Goal: Navigation & Orientation: Find specific page/section

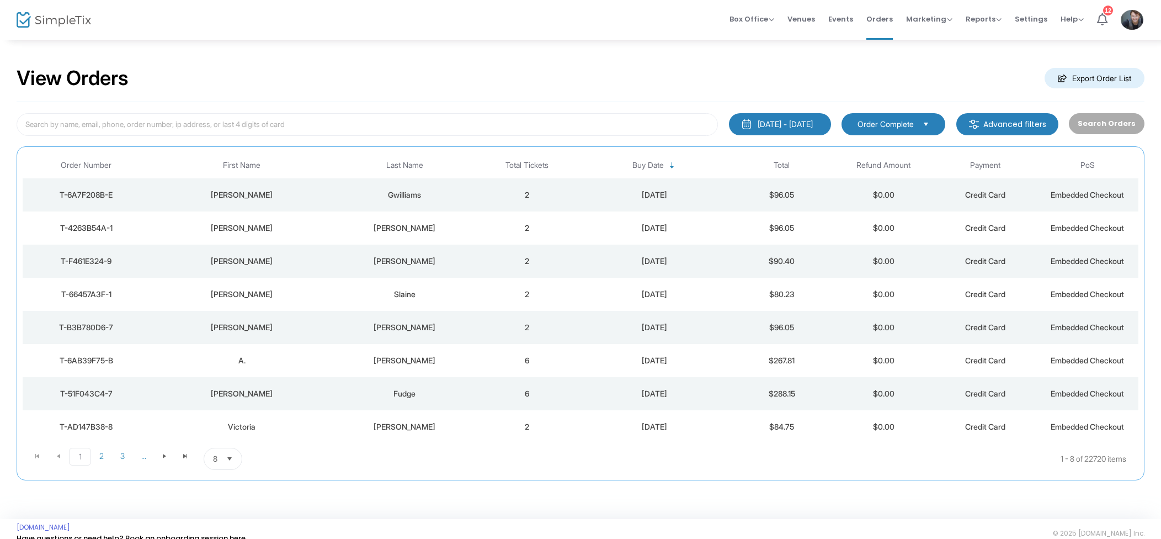
click at [564, 200] on td "2" at bounding box center [527, 194] width 102 height 33
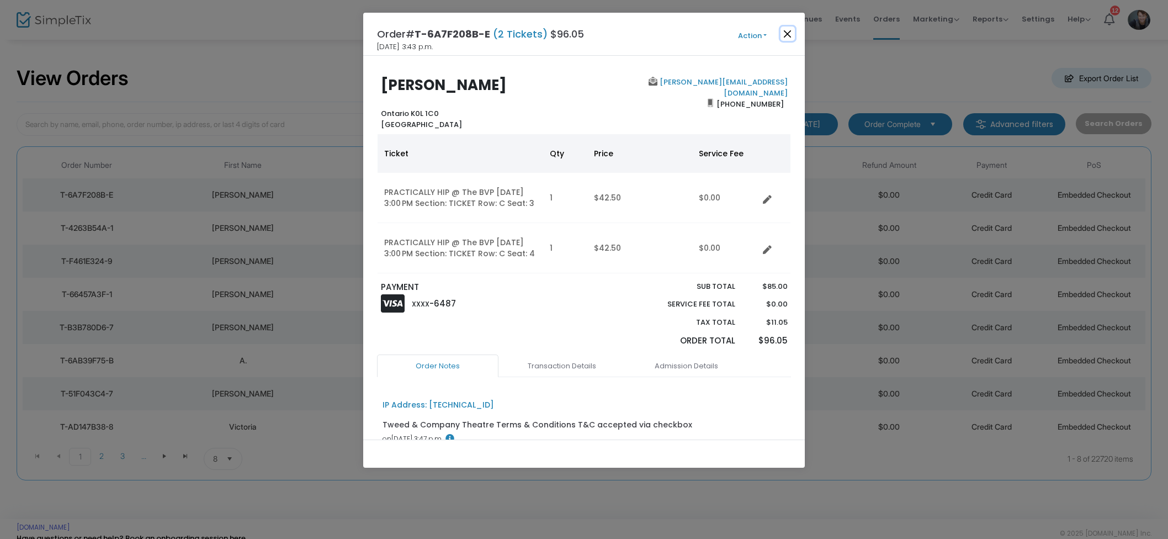
click at [787, 34] on button "Close" at bounding box center [787, 33] width 14 height 14
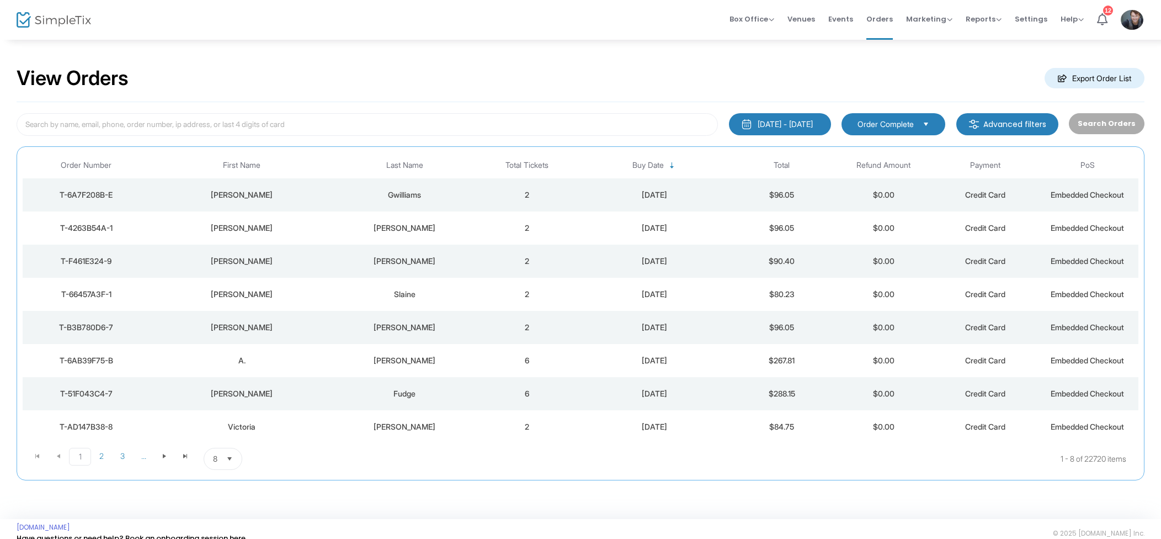
click at [407, 220] on td "[PERSON_NAME]" at bounding box center [404, 227] width 143 height 33
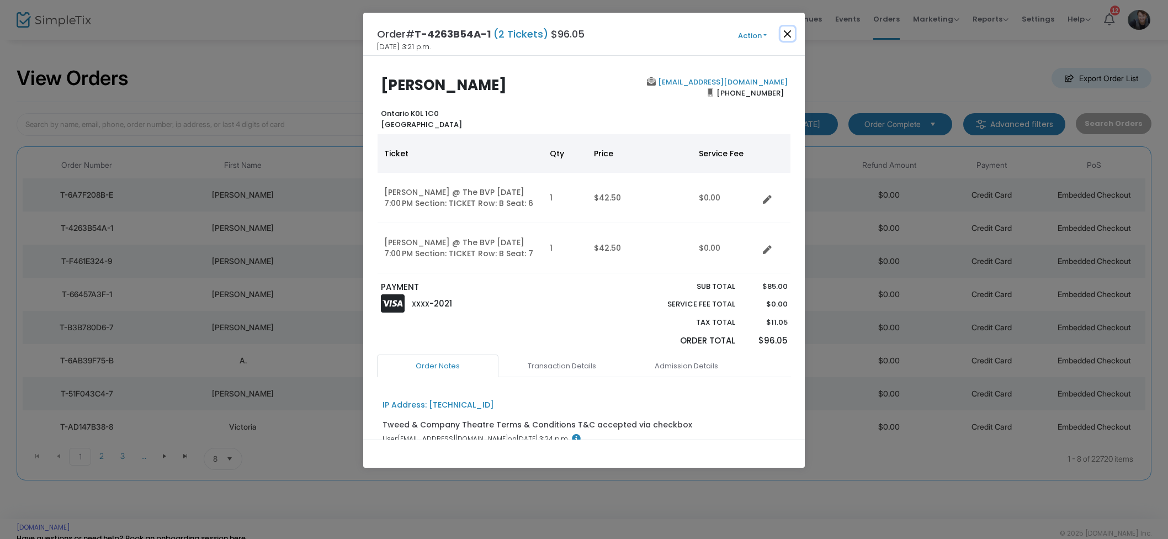
click at [785, 38] on button "Close" at bounding box center [787, 33] width 14 height 14
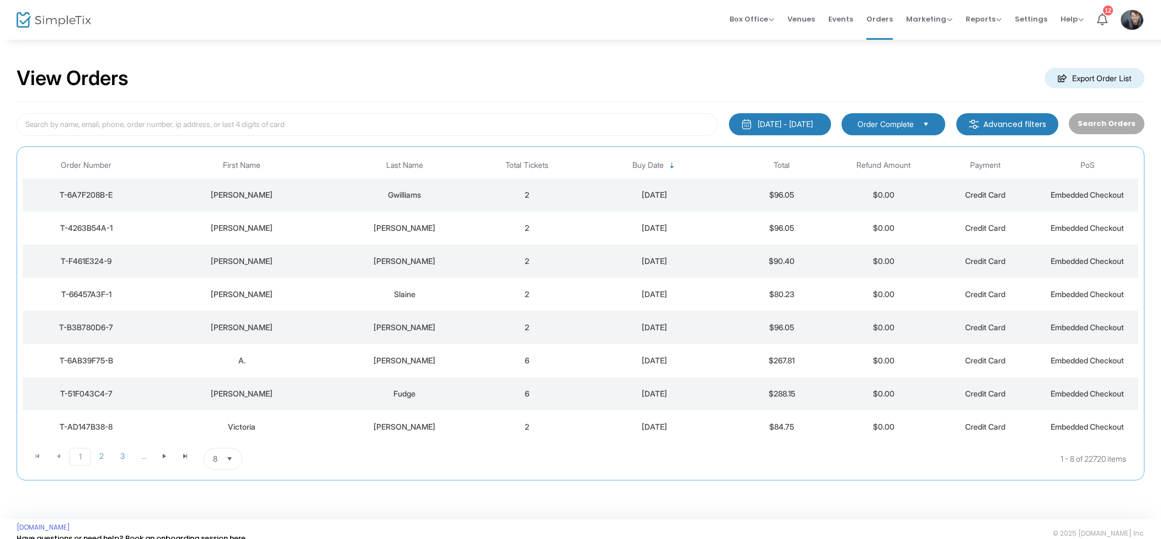
drag, startPoint x: 436, startPoint y: 267, endPoint x: 472, endPoint y: 254, distance: 37.9
click at [436, 267] on td "[PERSON_NAME]" at bounding box center [404, 260] width 143 height 33
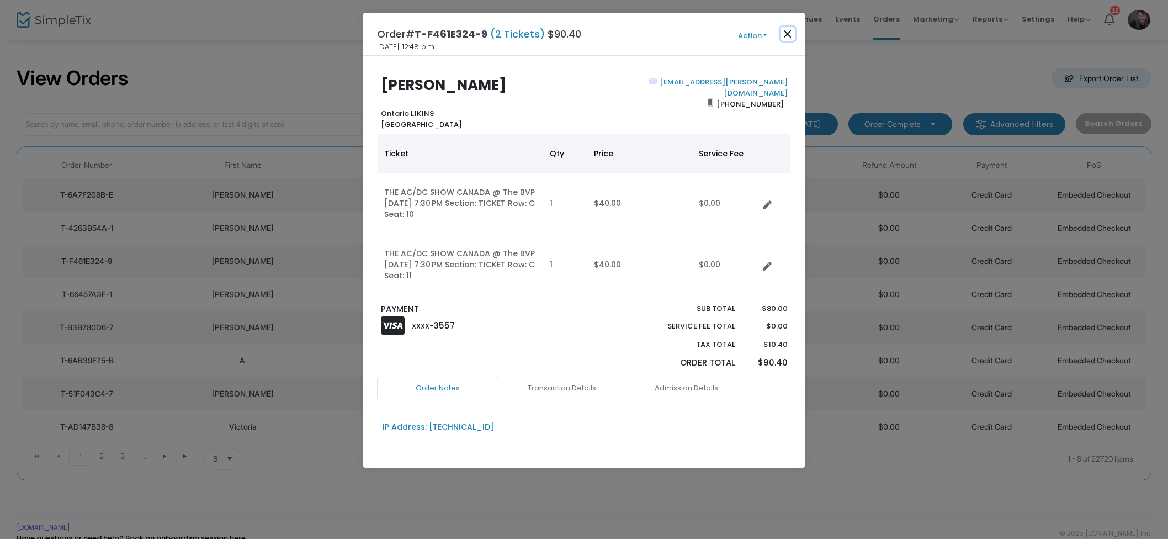
click at [791, 37] on button "Close" at bounding box center [787, 33] width 14 height 14
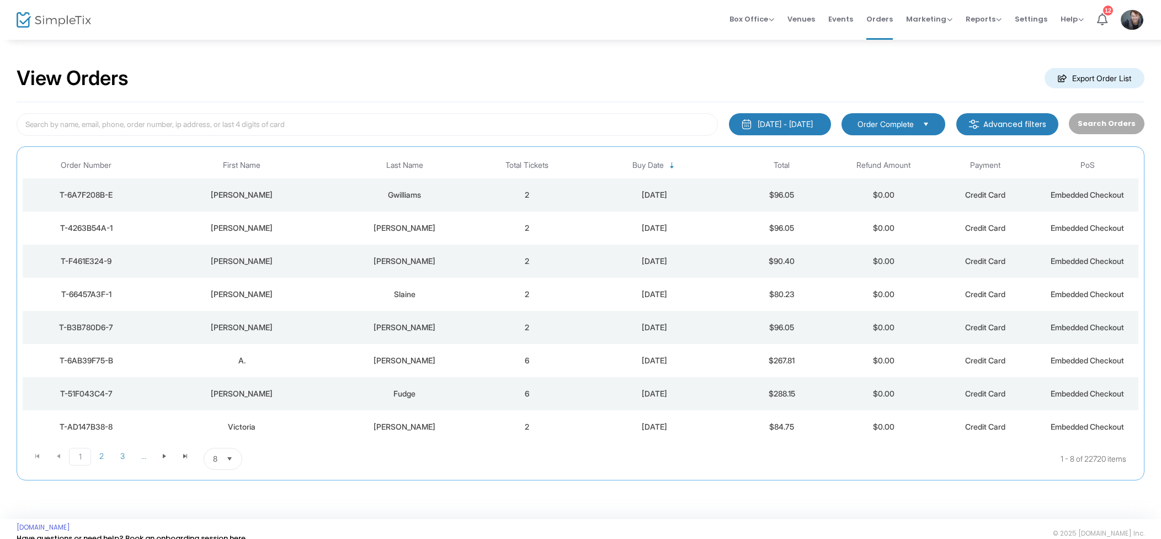
click at [479, 231] on td "2" at bounding box center [527, 227] width 102 height 33
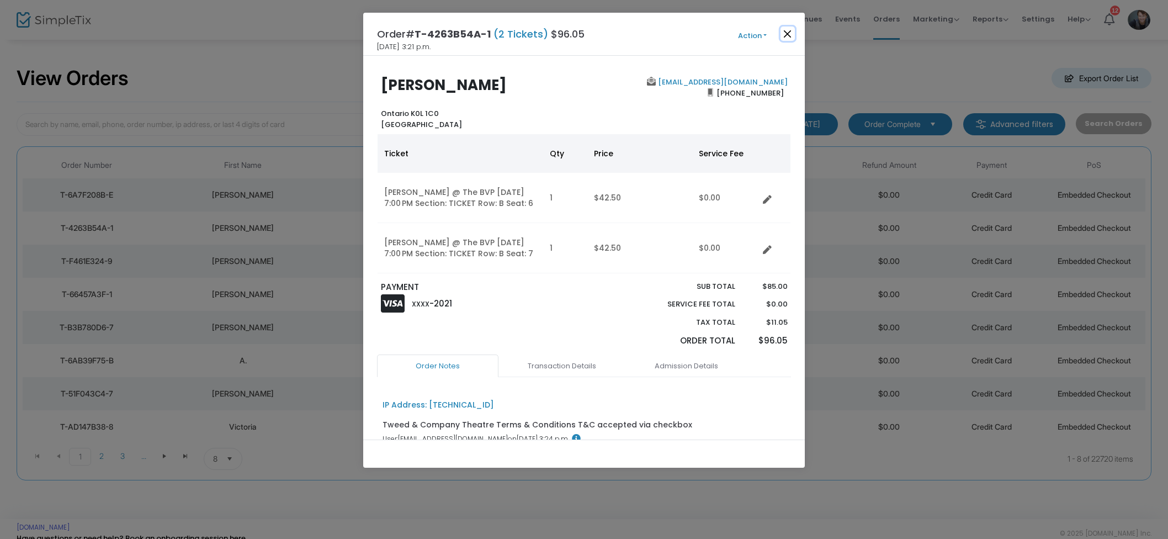
click at [782, 34] on button "Close" at bounding box center [787, 33] width 14 height 14
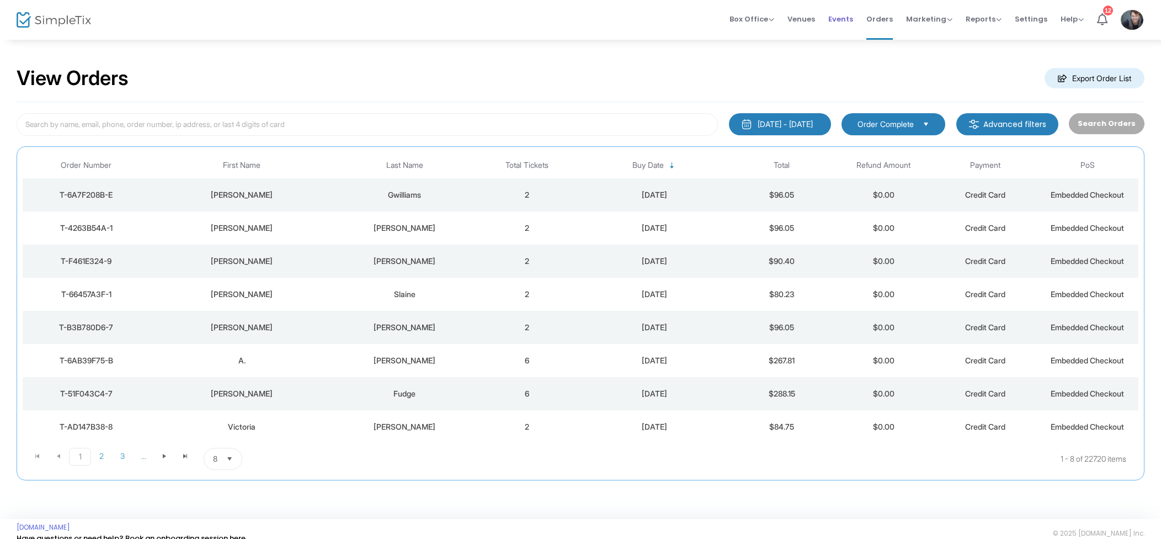
click at [851, 18] on span "Events" at bounding box center [840, 19] width 25 height 28
